Goal: Information Seeking & Learning: Learn about a topic

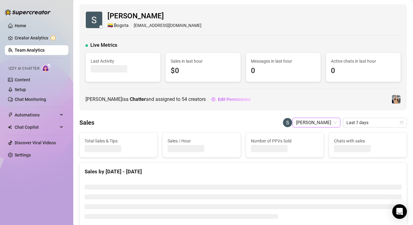
click at [323, 122] on span "[PERSON_NAME]" at bounding box center [316, 122] width 41 height 9
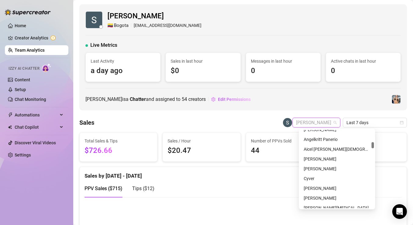
scroll to position [242, 0]
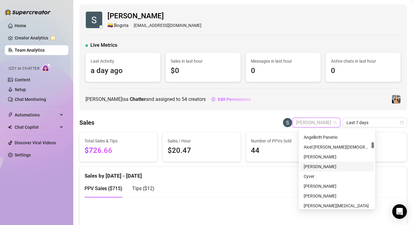
click at [334, 166] on div "[PERSON_NAME]" at bounding box center [337, 166] width 67 height 7
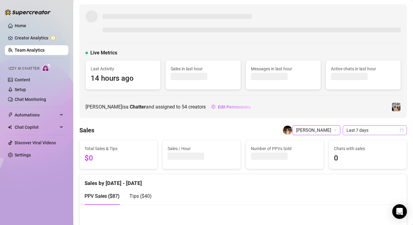
click at [375, 126] on span "Last 7 days" at bounding box center [374, 129] width 57 height 9
click at [369, 133] on span "Last 7 days" at bounding box center [374, 129] width 57 height 9
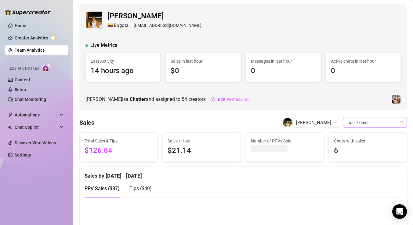
click at [362, 119] on span "Last 7 days" at bounding box center [374, 122] width 57 height 9
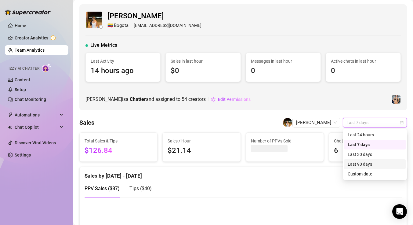
click at [357, 175] on div "Custom date" at bounding box center [375, 173] width 54 height 7
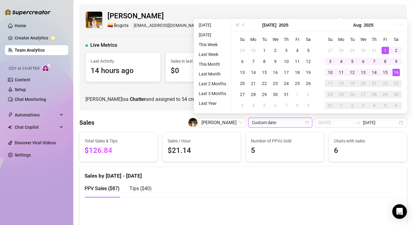
type input "2025-08-01"
click at [383, 47] on div "1" at bounding box center [385, 50] width 7 height 7
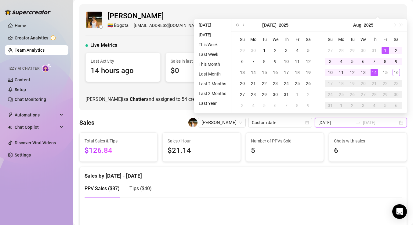
type input "2025-08-14"
click at [376, 73] on div "14" at bounding box center [374, 72] width 7 height 7
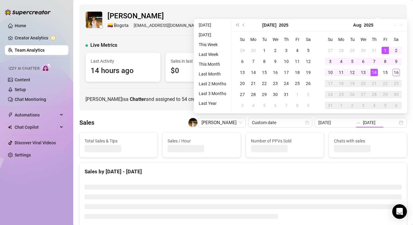
type input "2025-08-01"
type input "2025-08-14"
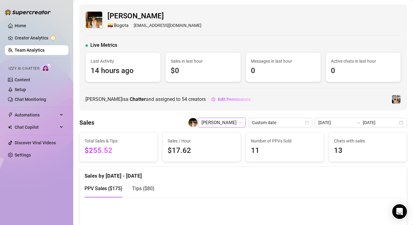
click at [234, 123] on span "Vanessa Baquero" at bounding box center [221, 122] width 41 height 9
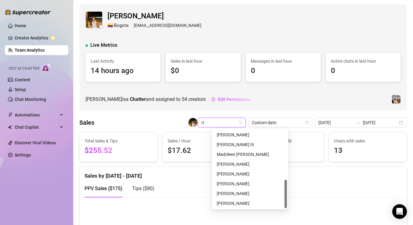
scroll to position [137, 0]
type input "r"
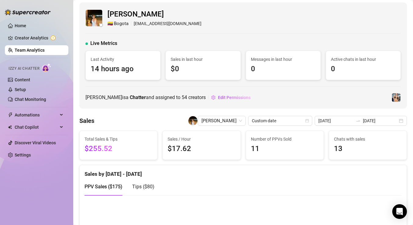
scroll to position [0, 0]
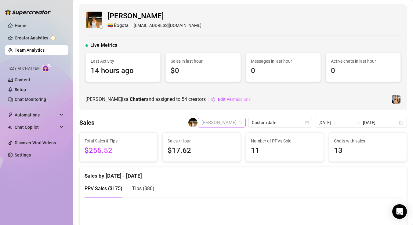
click at [242, 121] on span "Vanessa Baquero" at bounding box center [221, 122] width 41 height 9
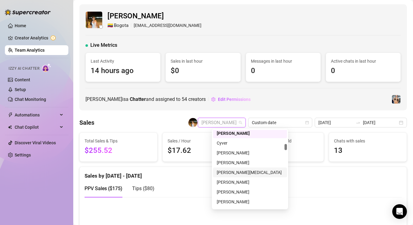
scroll to position [276, 0]
click at [248, 171] on div "Yerit Ibarra Tao" at bounding box center [250, 171] width 67 height 7
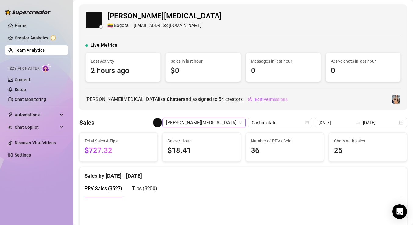
click at [242, 125] on span "Yerit Ibarra Tao" at bounding box center [204, 122] width 76 height 9
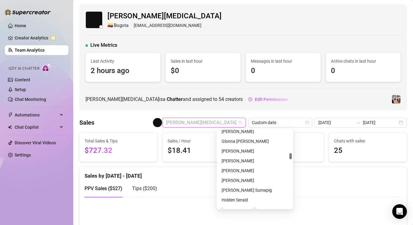
scroll to position [466, 0]
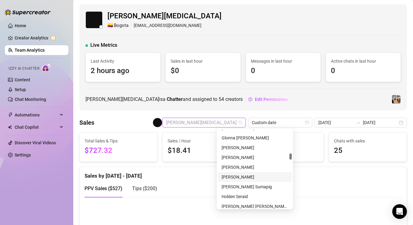
click at [232, 176] on div "Brandon Parra" at bounding box center [255, 176] width 67 height 7
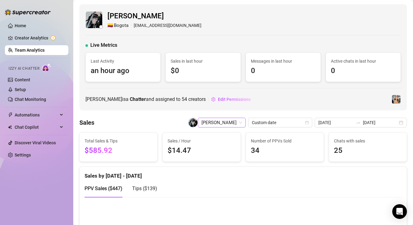
click at [242, 122] on span "Brandon Parra" at bounding box center [221, 122] width 41 height 9
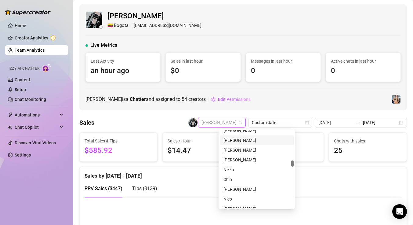
scroll to position [603, 0]
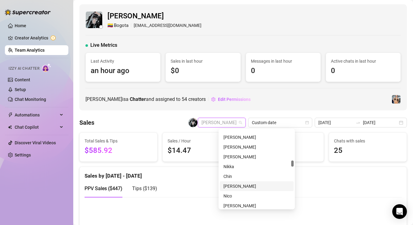
click at [266, 185] on div "Karla M Canaria B" at bounding box center [256, 186] width 67 height 7
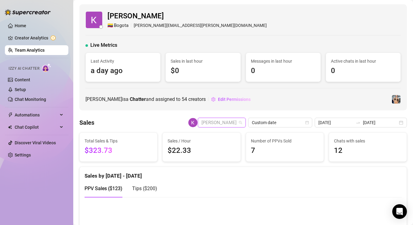
click at [242, 122] on span "Karla M Canaria B" at bounding box center [221, 122] width 41 height 9
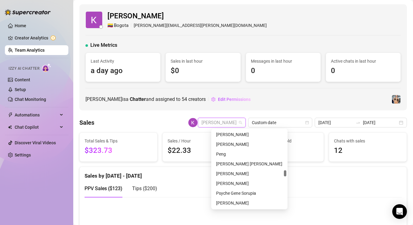
scroll to position [800, 0]
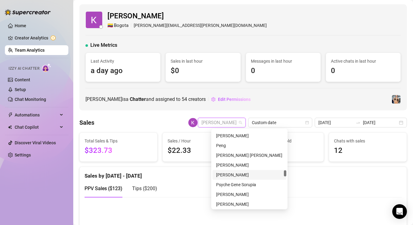
click at [227, 175] on div "Yulian" at bounding box center [249, 174] width 67 height 7
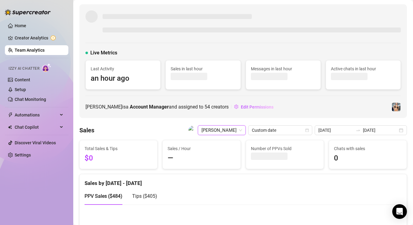
click at [179, 130] on div "Sales Yulian Yulian Custom date 2025-08-01 2025-08-14" at bounding box center [242, 130] width 327 height 10
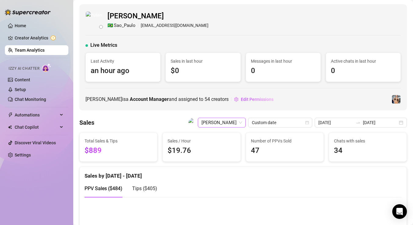
click at [242, 122] on span "Yulian" at bounding box center [221, 122] width 41 height 9
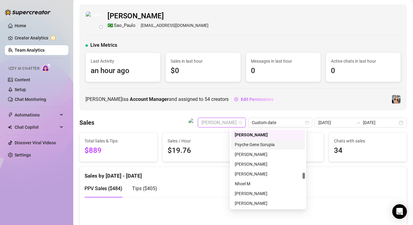
scroll to position [846, 0]
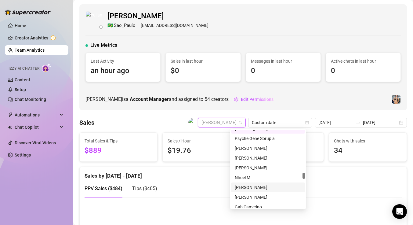
click at [264, 190] on div "Natalia Perdomo" at bounding box center [268, 187] width 67 height 7
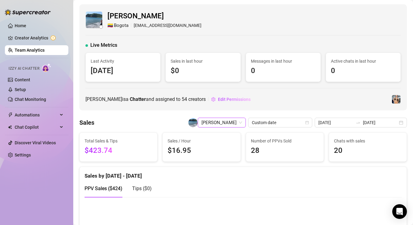
click at [242, 121] on span "Natalia Perdomo" at bounding box center [221, 122] width 41 height 9
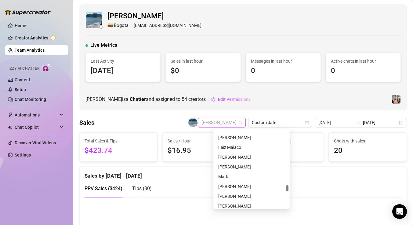
scroll to position [1095, 0]
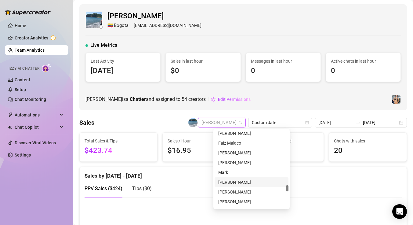
click at [230, 184] on div "luis" at bounding box center [251, 182] width 67 height 7
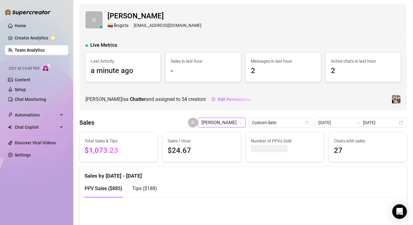
click at [258, 175] on div "Sales by Jul 31 - Aug 14" at bounding box center [243, 173] width 317 height 13
click at [242, 125] on span "luis" at bounding box center [221, 122] width 41 height 9
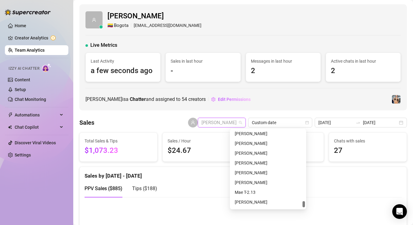
scroll to position [1409, 0]
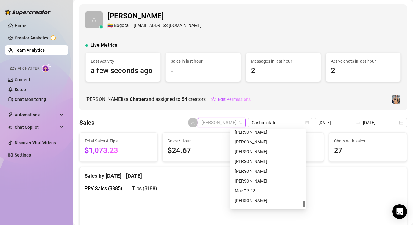
click at [260, 171] on div "Sara Gutiérrez" at bounding box center [268, 171] width 67 height 7
click at [262, 172] on div "Sales by Jul 31 - Aug 14" at bounding box center [243, 173] width 317 height 13
